Goal: Find specific page/section: Find specific page/section

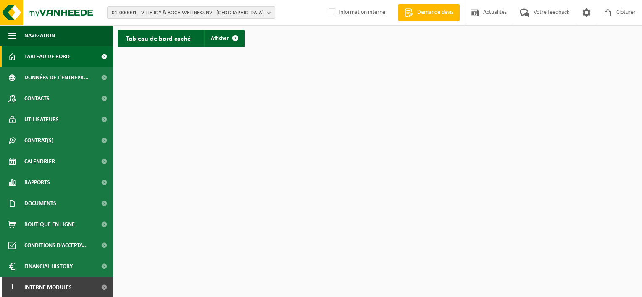
click at [199, 11] on span "01-000001 - VILLEROY & BOCH WELLNESS NV - ROESELARE" at bounding box center [188, 13] width 152 height 13
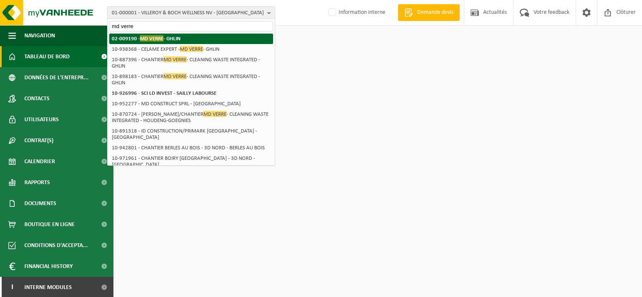
type input "md verre"
click at [178, 39] on strong "02-009190 - MD VERRE - GHLIN" at bounding box center [146, 38] width 69 height 6
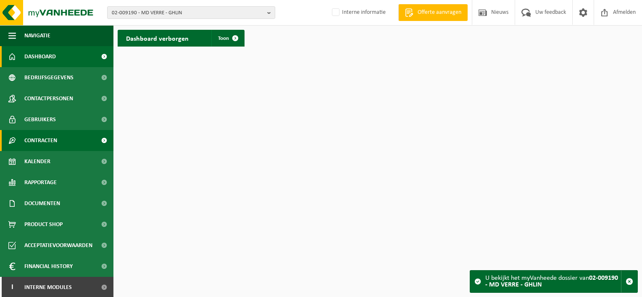
click at [47, 143] on span "Contracten" at bounding box center [40, 140] width 33 height 21
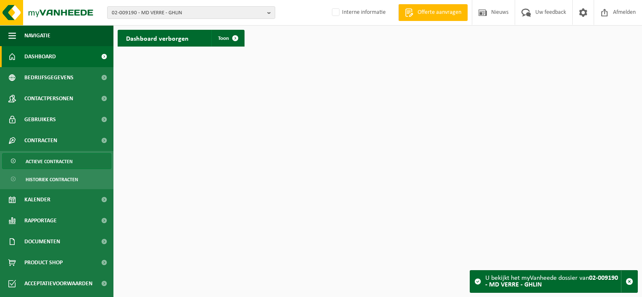
drag, startPoint x: 47, startPoint y: 152, endPoint x: 45, endPoint y: 158, distance: 5.8
click at [47, 152] on ul "Actieve contracten Historiek contracten" at bounding box center [56, 170] width 113 height 38
click at [44, 160] on span "Actieve contracten" at bounding box center [49, 162] width 47 height 16
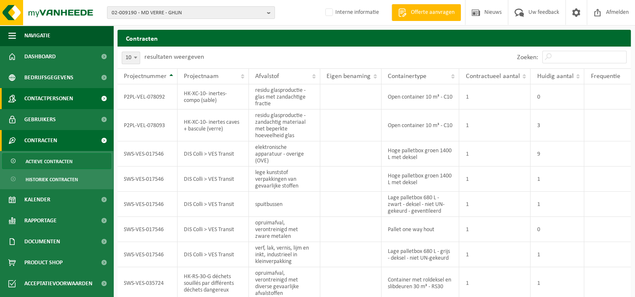
click at [46, 97] on span "Contactpersonen" at bounding box center [48, 98] width 49 height 21
